Goal: Task Accomplishment & Management: Manage account settings

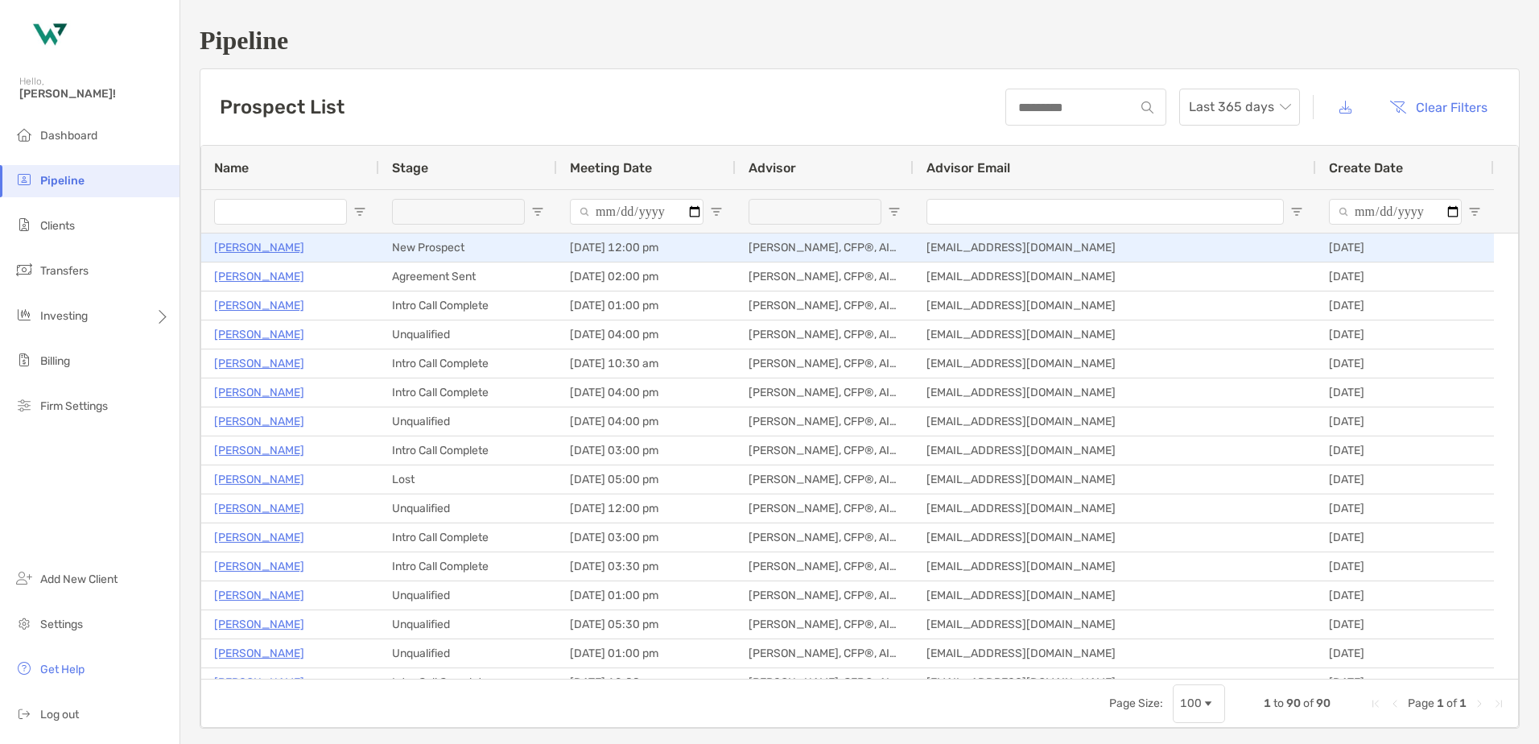
click at [229, 251] on p "[PERSON_NAME]" at bounding box center [259, 247] width 90 height 20
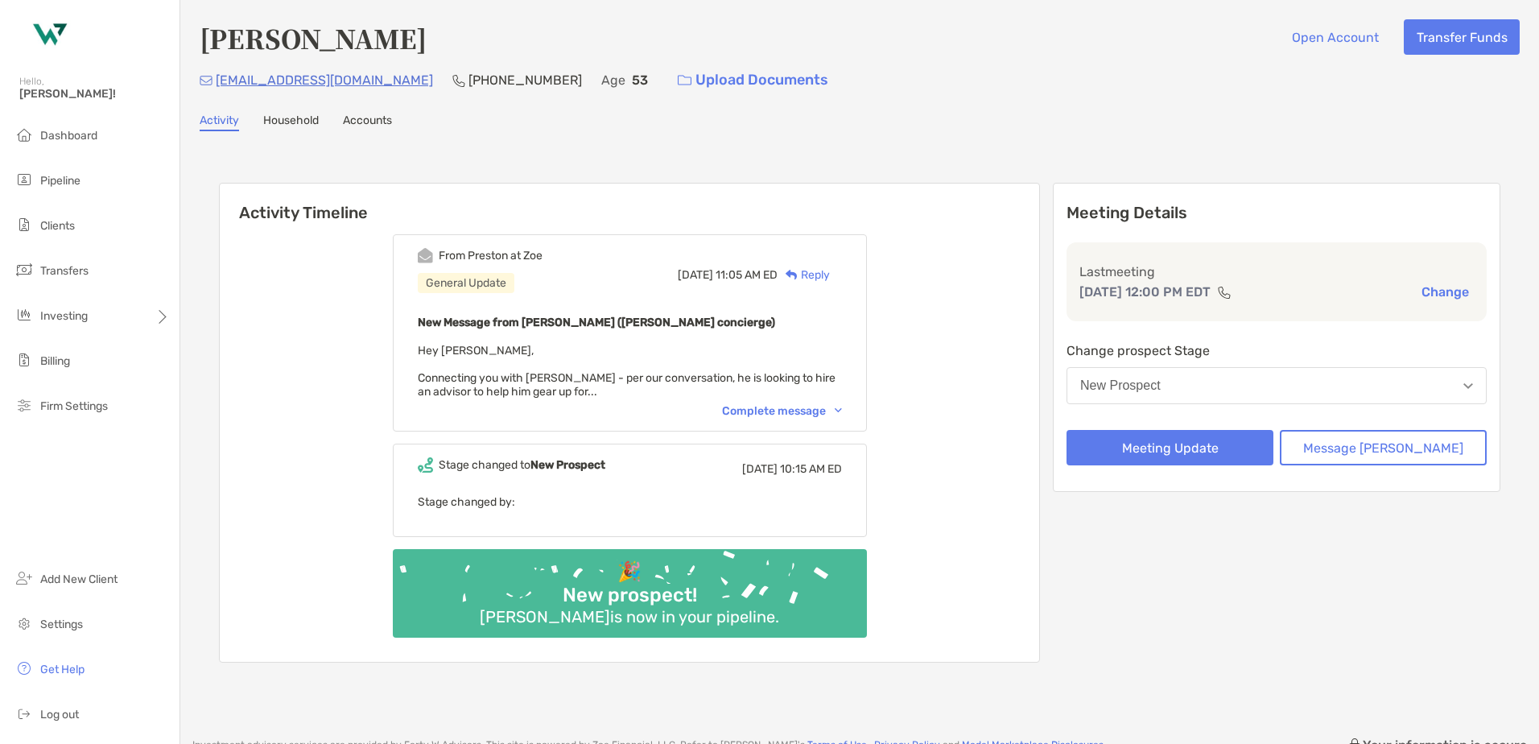
click at [788, 409] on div "Complete message" at bounding box center [782, 411] width 120 height 14
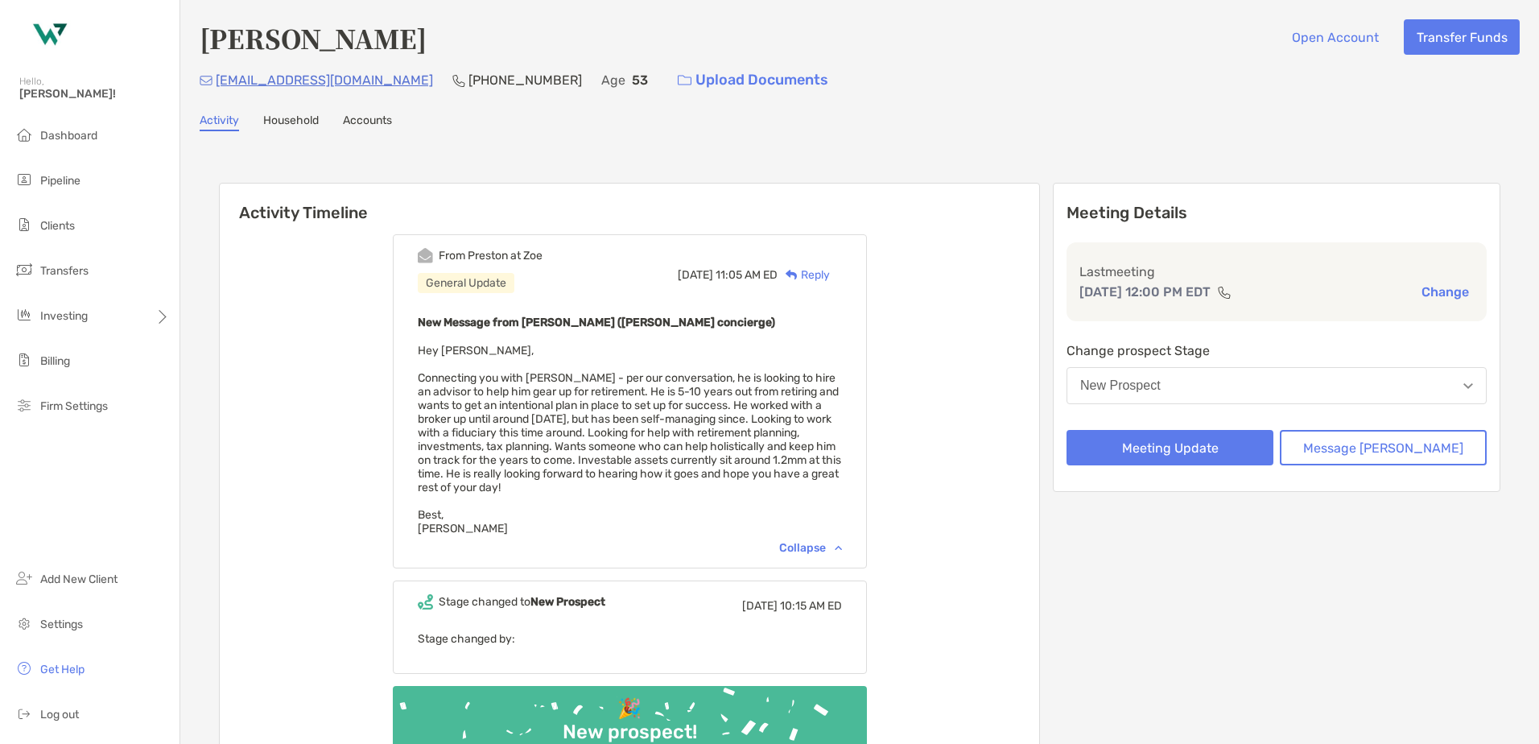
click at [583, 131] on div "Mark Bienvenu Open Account Transfer Funds bigelvis2@comcast.net (410) 598-1799 …" at bounding box center [859, 429] width 1358 height 858
